Goal: Transaction & Acquisition: Purchase product/service

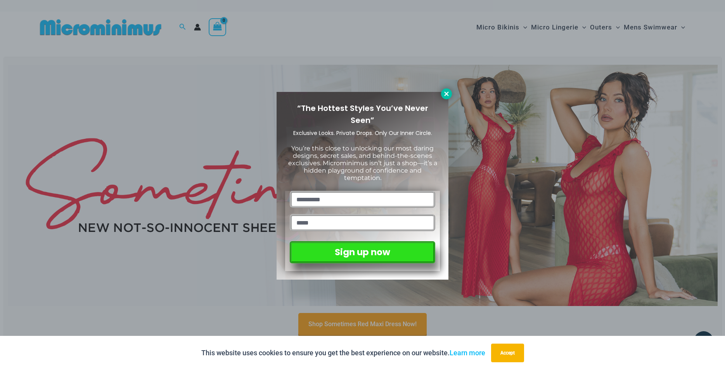
click at [445, 91] on icon at bounding box center [446, 93] width 7 height 7
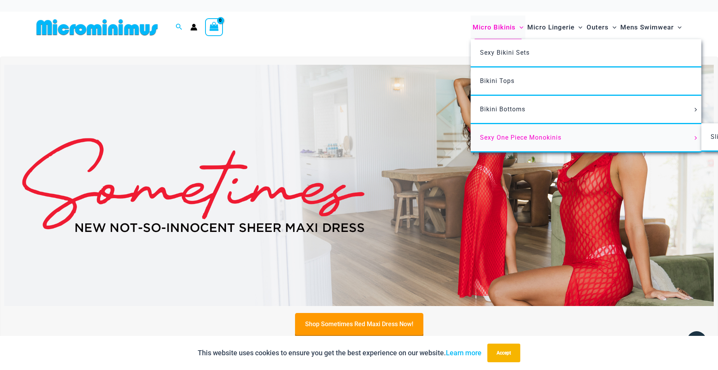
click at [523, 138] on span "Sexy One Piece Monokinis" at bounding box center [520, 137] width 81 height 7
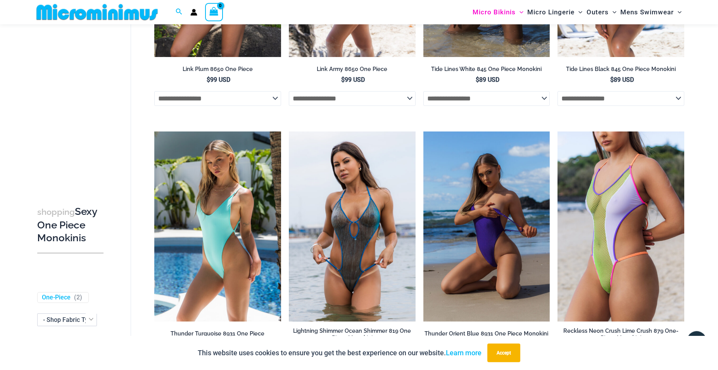
scroll to position [1062, 0]
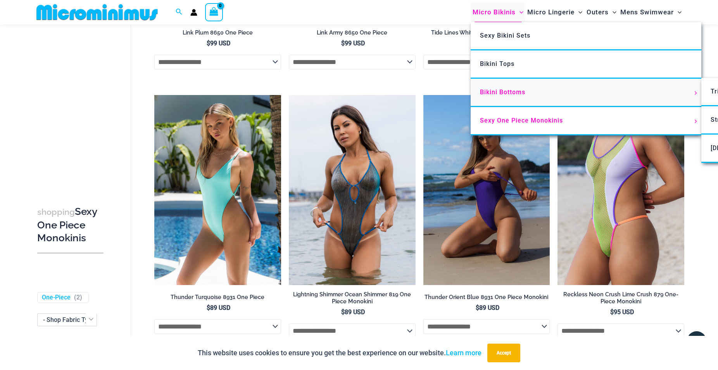
click at [507, 94] on span "Bikini Bottoms" at bounding box center [502, 91] width 45 height 7
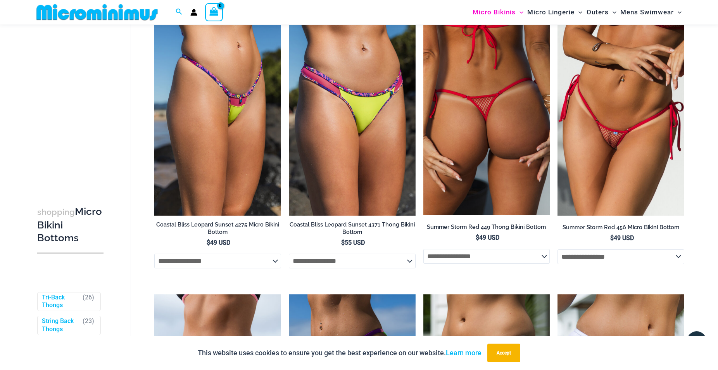
scroll to position [902, 0]
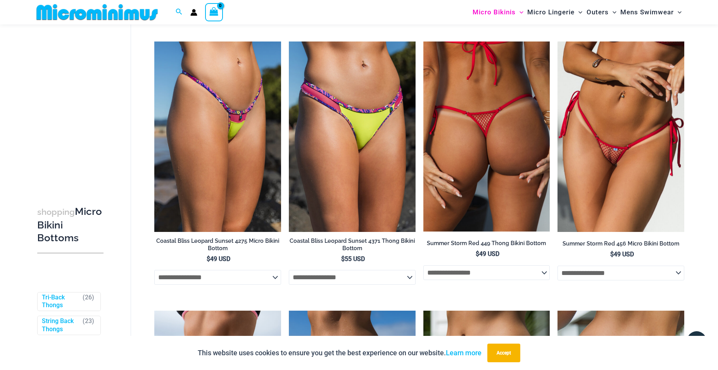
click at [481, 143] on img at bounding box center [486, 136] width 127 height 190
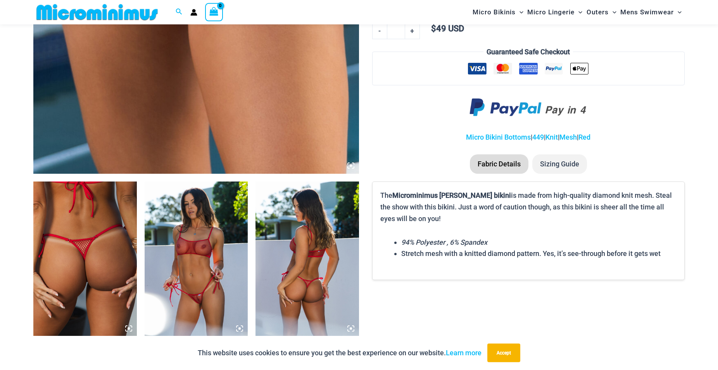
scroll to position [389, 0]
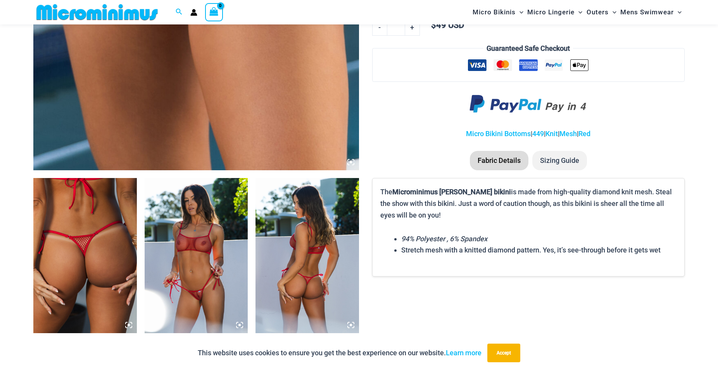
click at [195, 238] on img at bounding box center [197, 255] width 104 height 155
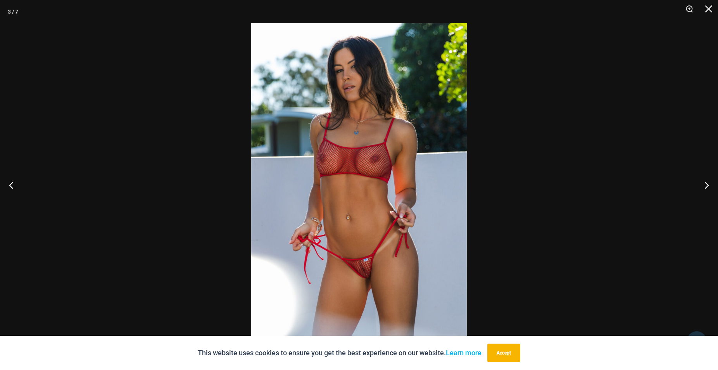
click at [376, 170] on img at bounding box center [359, 184] width 216 height 323
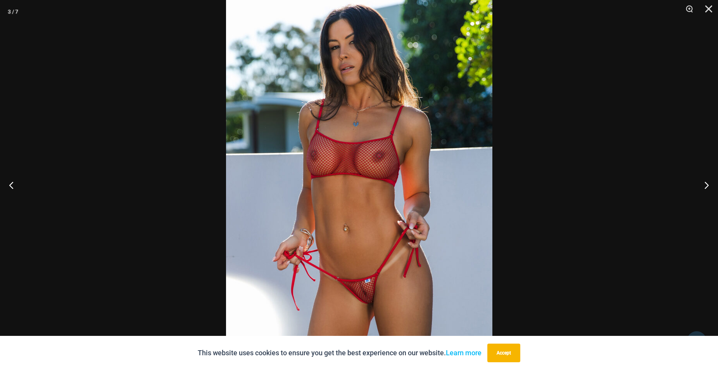
click at [418, 168] on img at bounding box center [359, 188] width 266 height 399
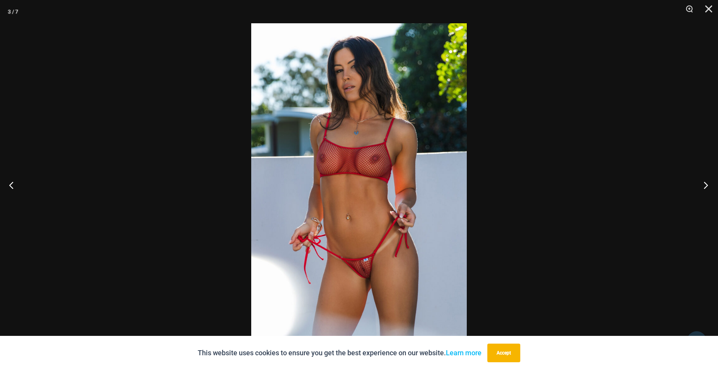
click at [704, 183] on button "Next" at bounding box center [703, 185] width 29 height 39
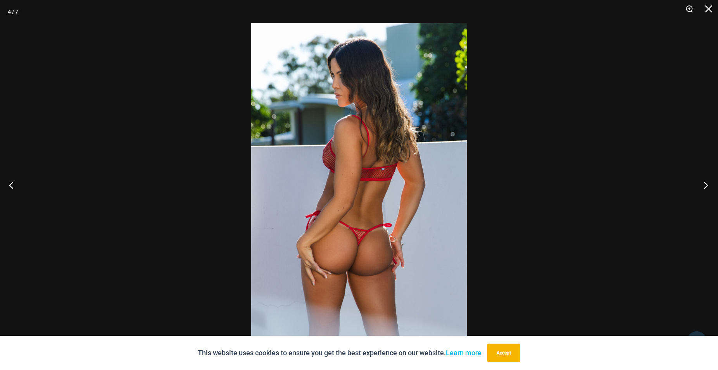
click at [704, 183] on button "Next" at bounding box center [703, 185] width 29 height 39
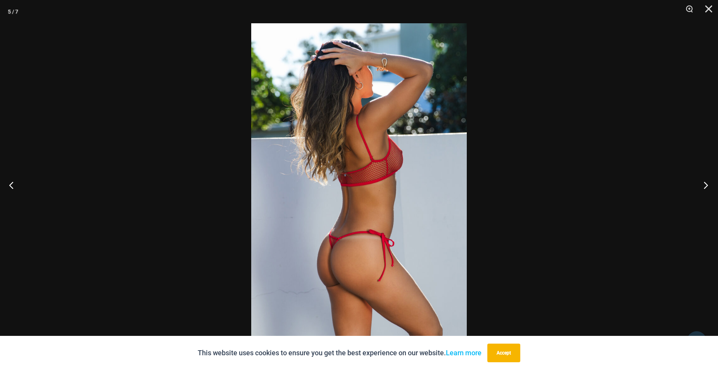
click at [704, 183] on button "Next" at bounding box center [703, 185] width 29 height 39
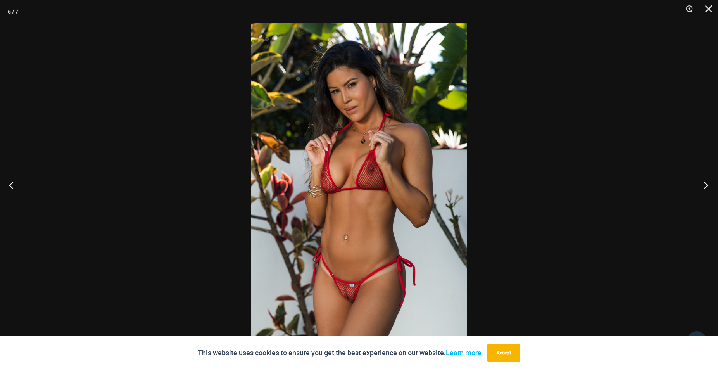
click at [705, 183] on button "Next" at bounding box center [703, 185] width 29 height 39
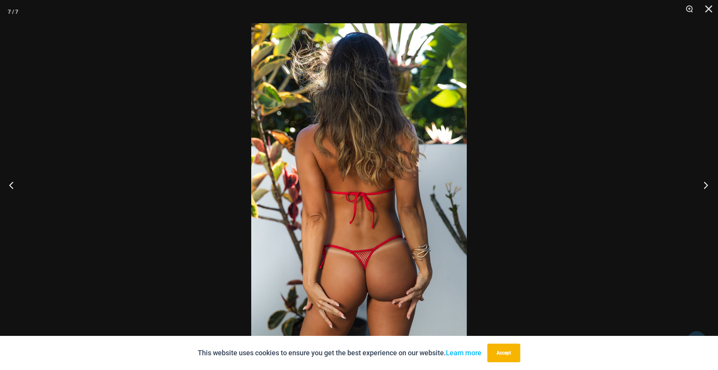
click at [706, 182] on button "Next" at bounding box center [703, 185] width 29 height 39
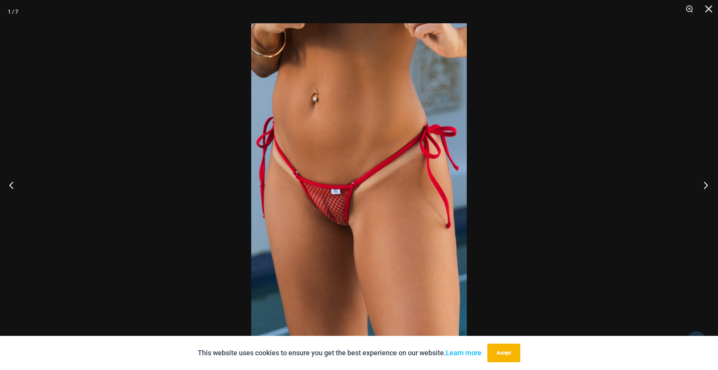
click at [707, 182] on button "Next" at bounding box center [703, 185] width 29 height 39
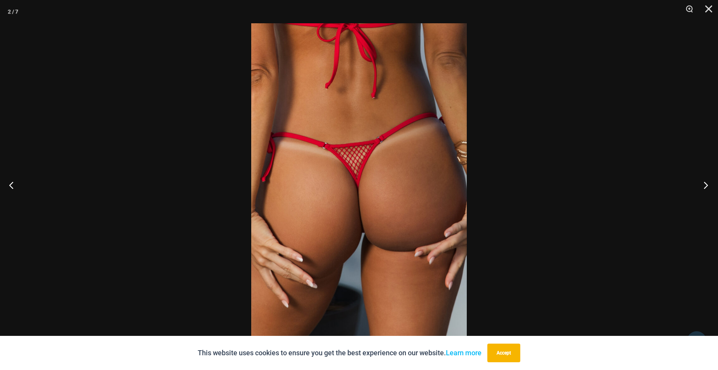
click at [708, 181] on button "Next" at bounding box center [703, 185] width 29 height 39
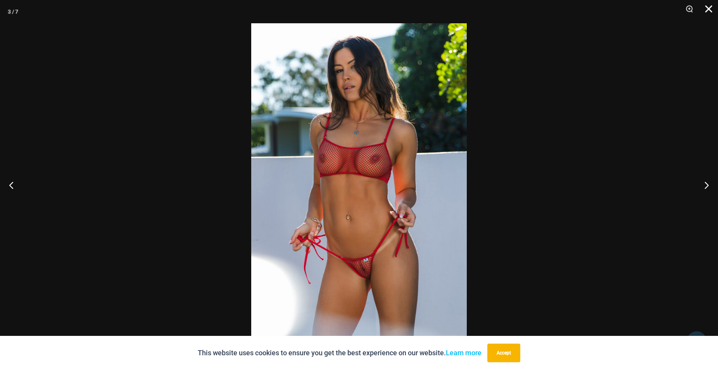
click at [708, 9] on button "Close" at bounding box center [705, 11] width 19 height 23
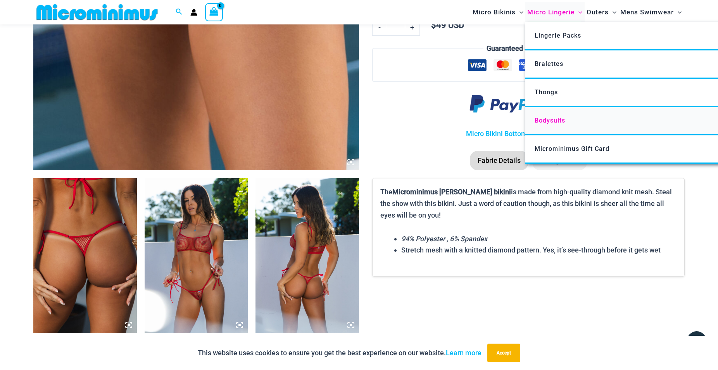
click at [562, 119] on span "Bodysuits" at bounding box center [550, 120] width 31 height 7
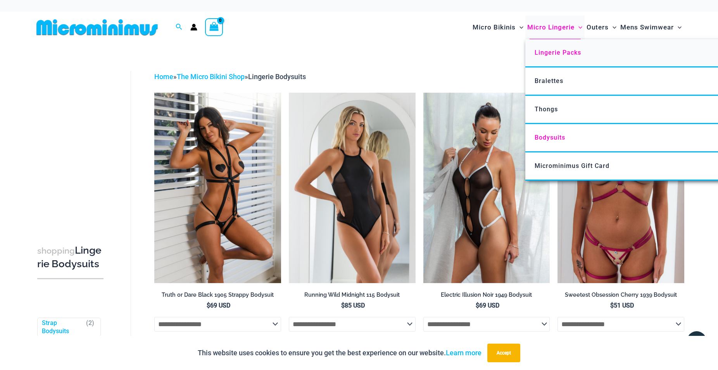
click at [556, 53] on span "Lingerie Packs" at bounding box center [558, 52] width 47 height 7
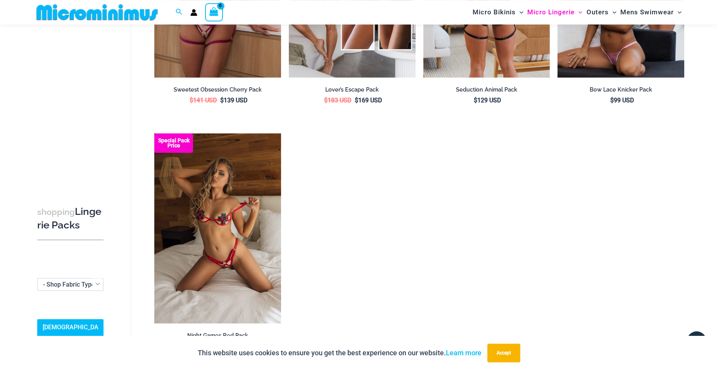
scroll to position [943, 0]
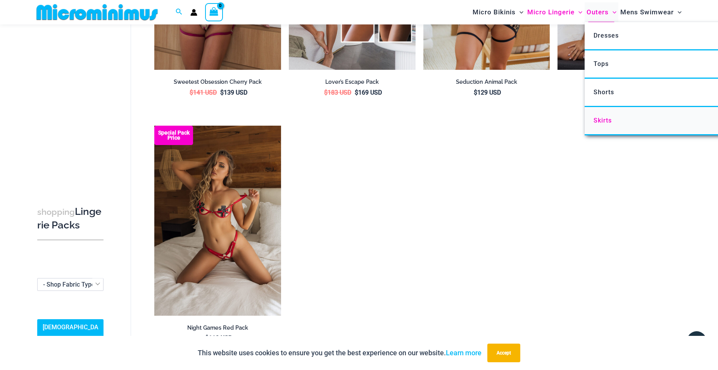
click at [606, 121] on span "Skirts" at bounding box center [603, 120] width 18 height 7
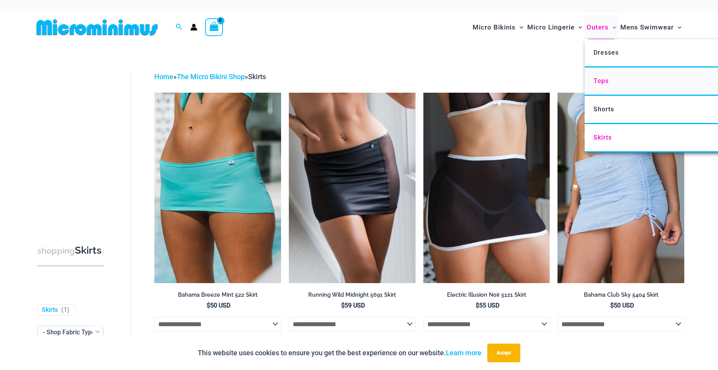
click at [601, 83] on span "Tops" at bounding box center [601, 80] width 15 height 7
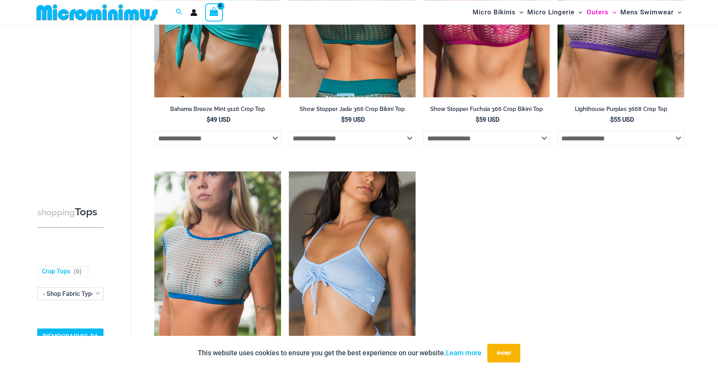
scroll to position [231, 0]
